Goal: Check status: Check status

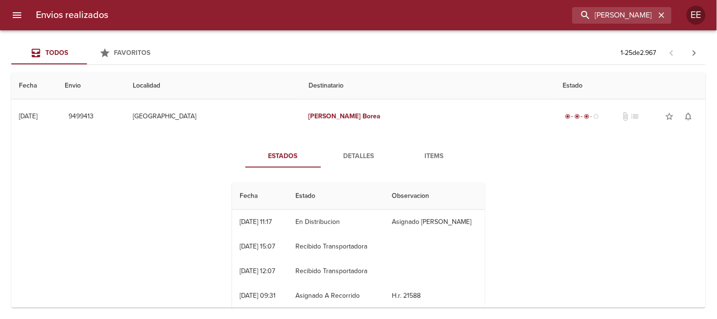
scroll to position [91, 0]
click at [660, 12] on icon "button" at bounding box center [661, 14] width 9 height 9
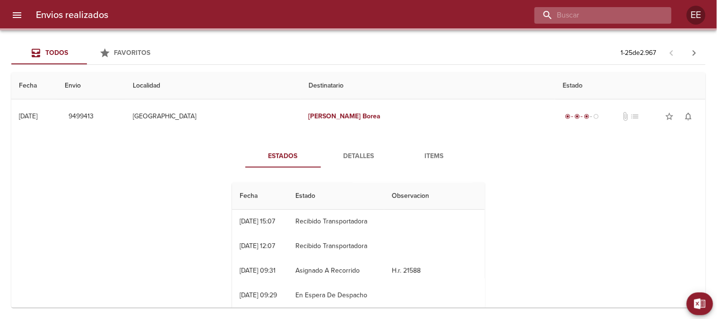
click at [626, 16] on input "buscar" at bounding box center [595, 15] width 121 height 17
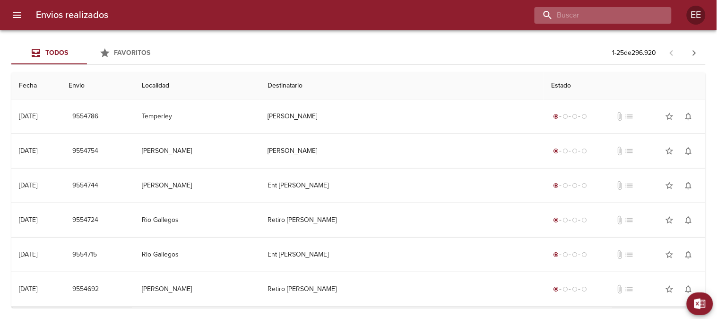
scroll to position [0, 0]
paste input "[PERSON_NAME] [PERSON_NAME]"
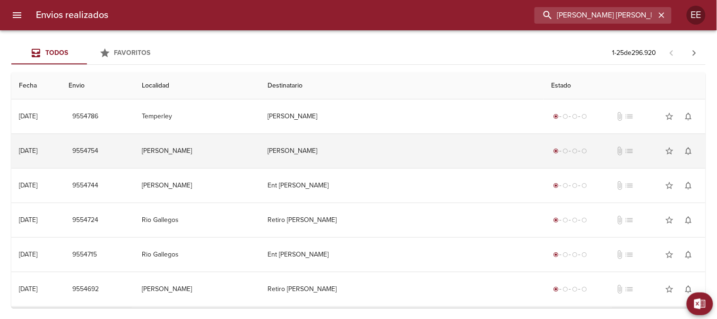
scroll to position [0, 16]
type input "[PERSON_NAME] [PERSON_NAME]"
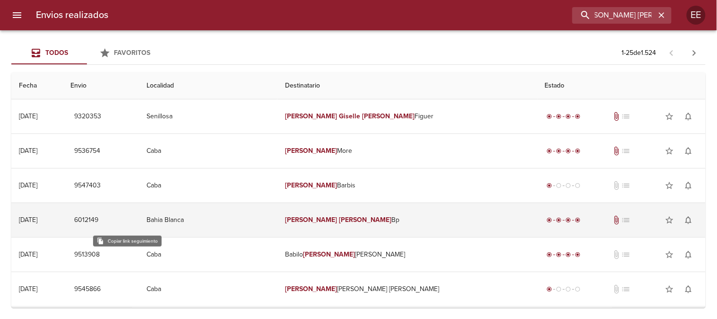
scroll to position [0, 0]
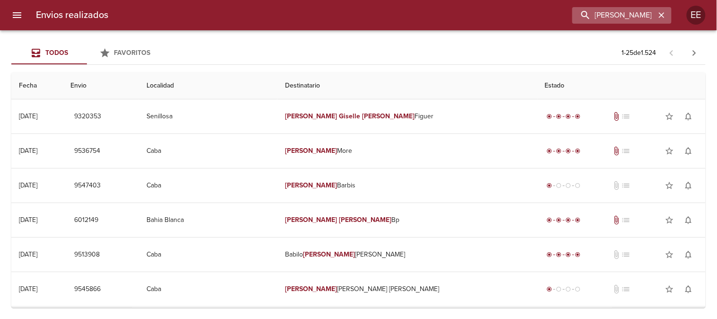
click at [663, 14] on icon "button" at bounding box center [662, 15] width 6 height 6
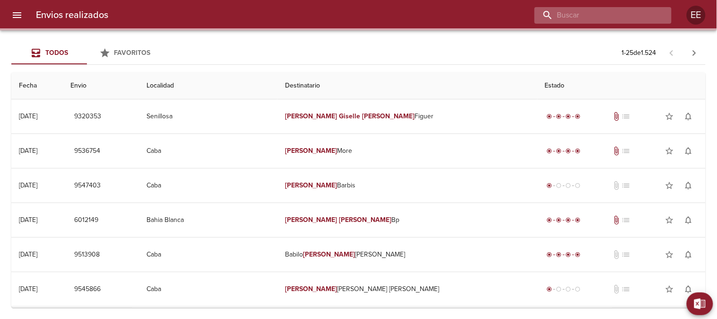
click at [625, 11] on input "buscar" at bounding box center [595, 15] width 121 height 17
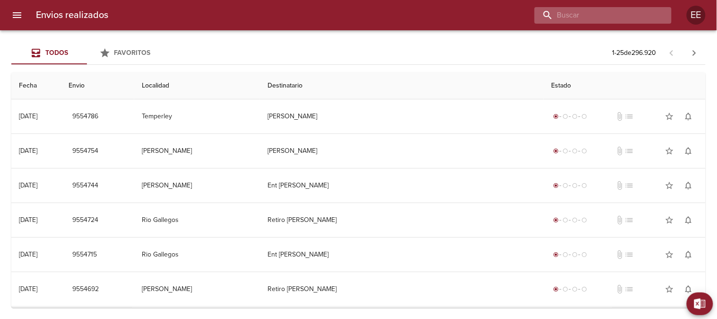
paste input "[PERSON_NAME]"
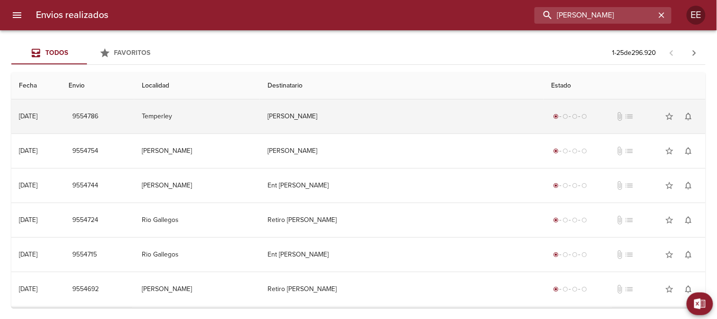
type input "[PERSON_NAME]"
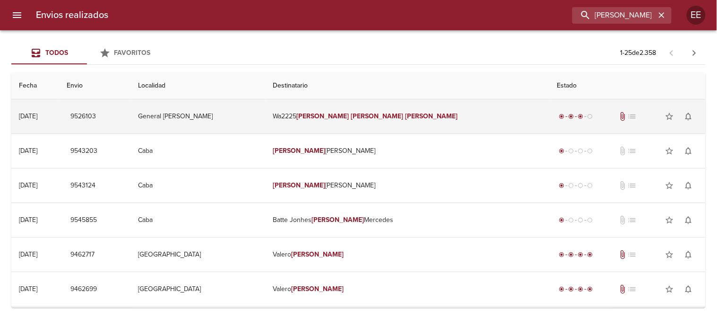
click at [382, 118] on em "[PERSON_NAME]" at bounding box center [377, 116] width 52 height 8
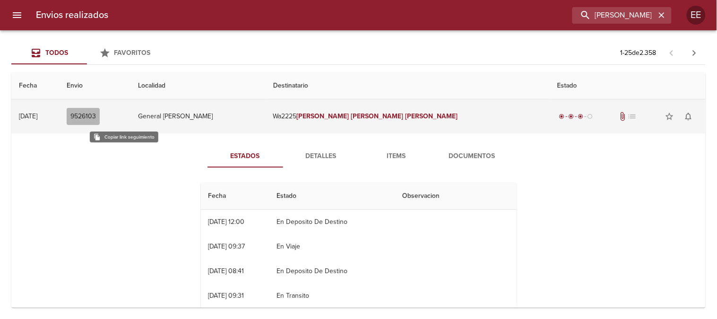
click at [96, 111] on span "9526103" at bounding box center [83, 117] width 26 height 12
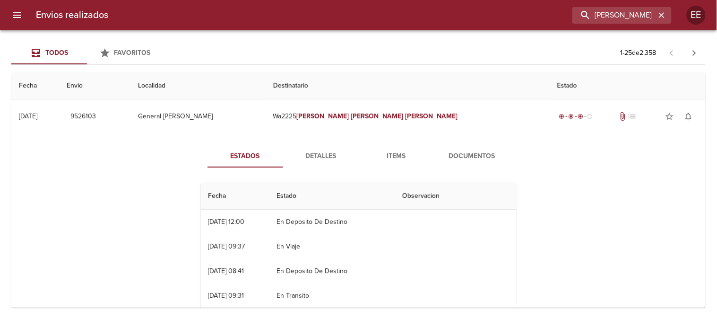
click at [311, 154] on span "Detalles" at bounding box center [321, 156] width 64 height 12
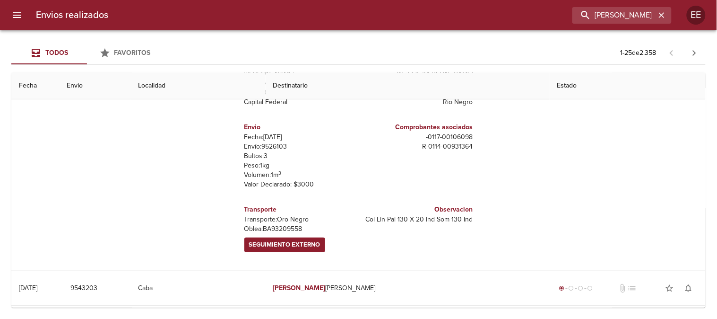
scroll to position [157, 0]
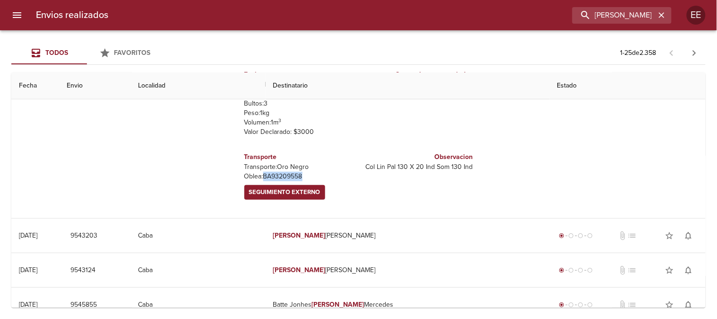
drag, startPoint x: 306, startPoint y: 174, endPoint x: 259, endPoint y: 175, distance: 47.3
click at [259, 175] on p "[PERSON_NAME]: BA93209558" at bounding box center [299, 176] width 111 height 9
copy p "BA93209558"
click at [660, 12] on icon "button" at bounding box center [661, 14] width 9 height 9
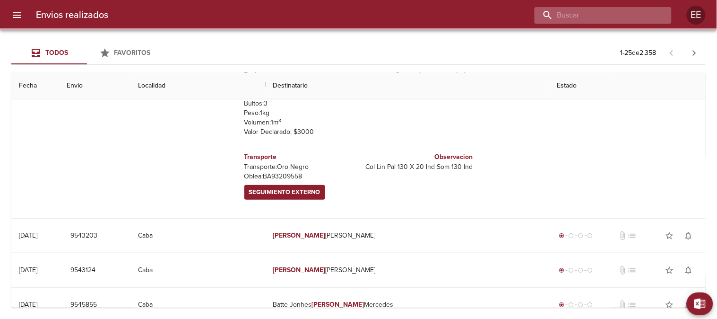
click at [627, 17] on input "buscar" at bounding box center [595, 15] width 121 height 17
paste input "[PERSON_NAME] X LO"
type input "[PERSON_NAME] X LO"
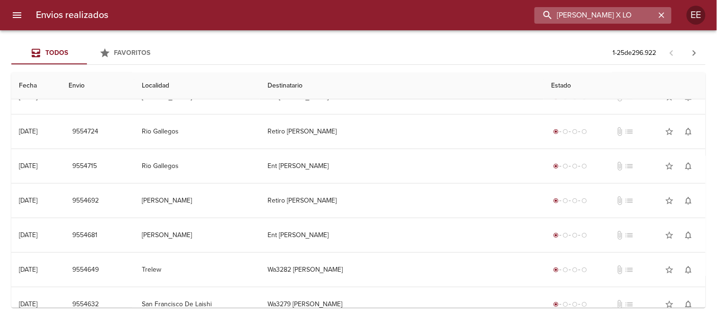
scroll to position [0, 0]
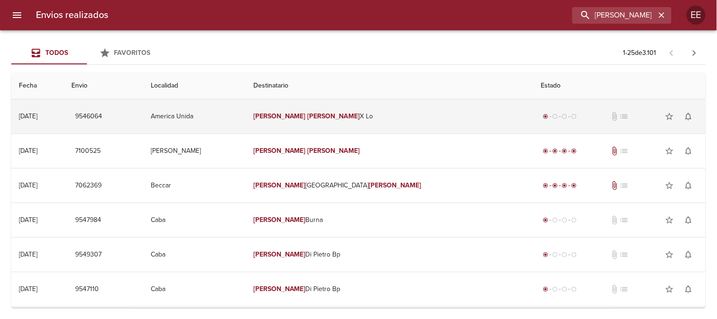
click at [360, 120] on em "[PERSON_NAME]" at bounding box center [334, 116] width 52 height 8
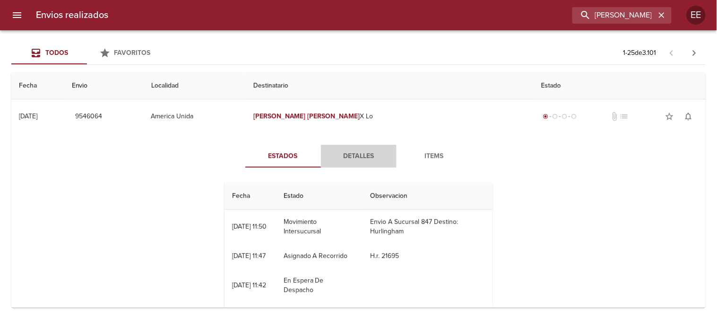
click at [361, 154] on span "Detalles" at bounding box center [359, 156] width 64 height 12
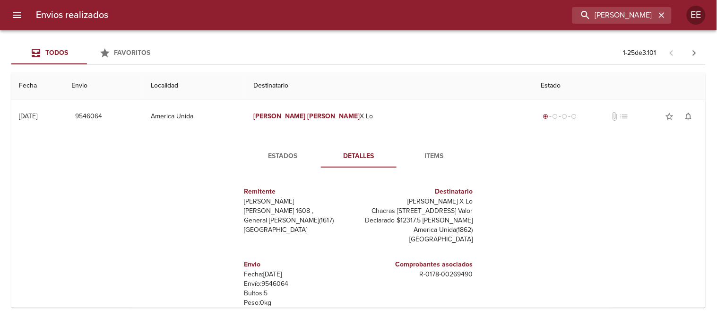
scroll to position [14, 0]
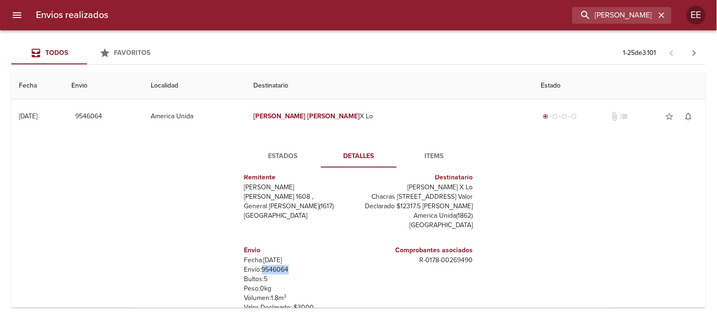
drag, startPoint x: 285, startPoint y: 278, endPoint x: 257, endPoint y: 276, distance: 28.0
click at [257, 274] on p "Envío: 9546064" at bounding box center [299, 269] width 111 height 9
copy p "9546064"
click at [278, 156] on span "Estados" at bounding box center [283, 156] width 64 height 12
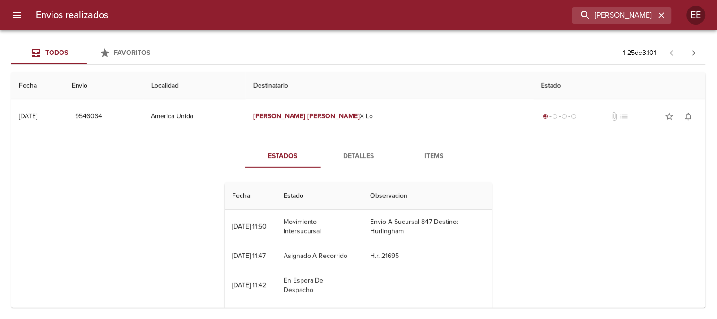
scroll to position [0, 0]
